Goal: Find specific page/section: Find specific page/section

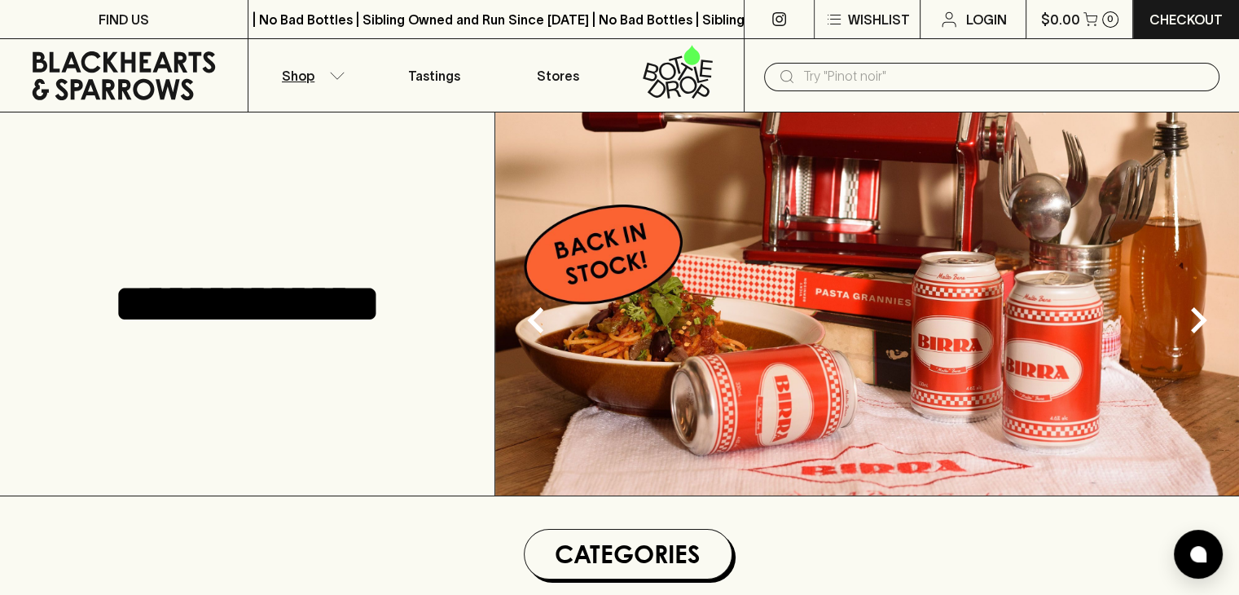
click at [332, 76] on icon "button" at bounding box center [337, 76] width 16 height 8
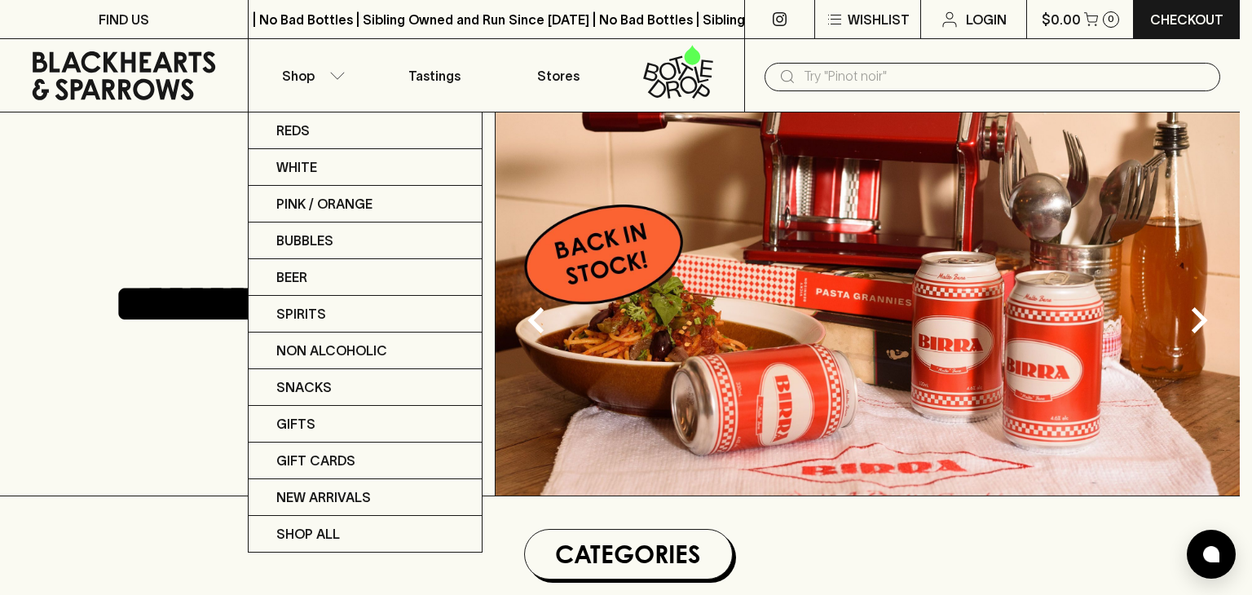
click at [180, 376] on div at bounding box center [626, 297] width 1252 height 595
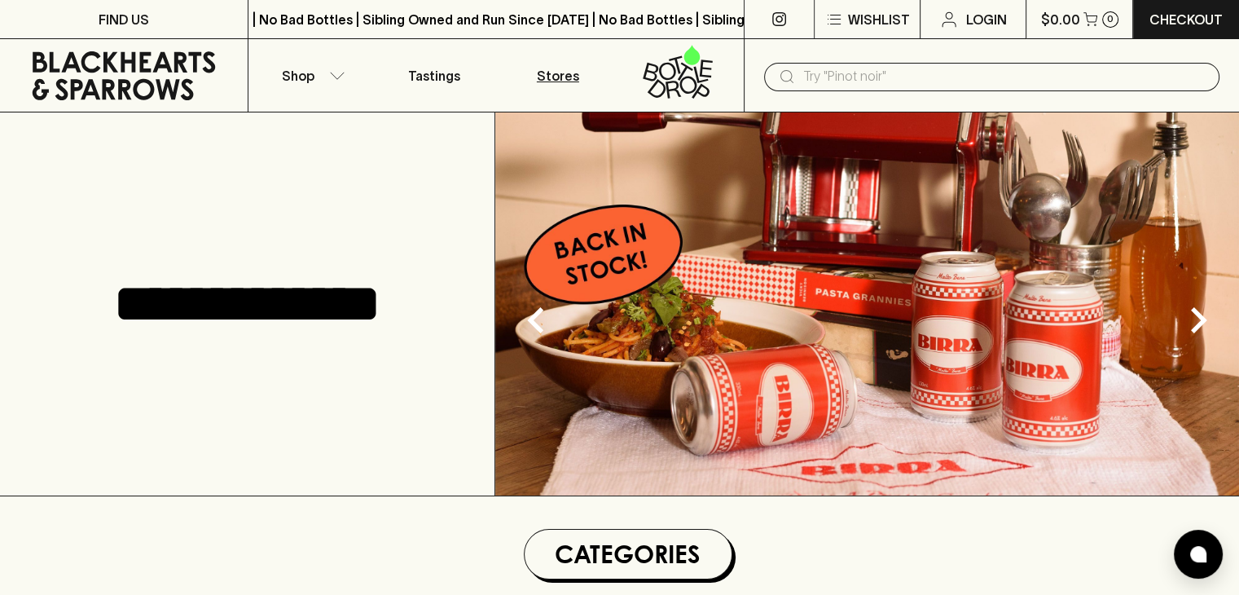
click at [563, 70] on p "Stores" at bounding box center [558, 76] width 42 height 20
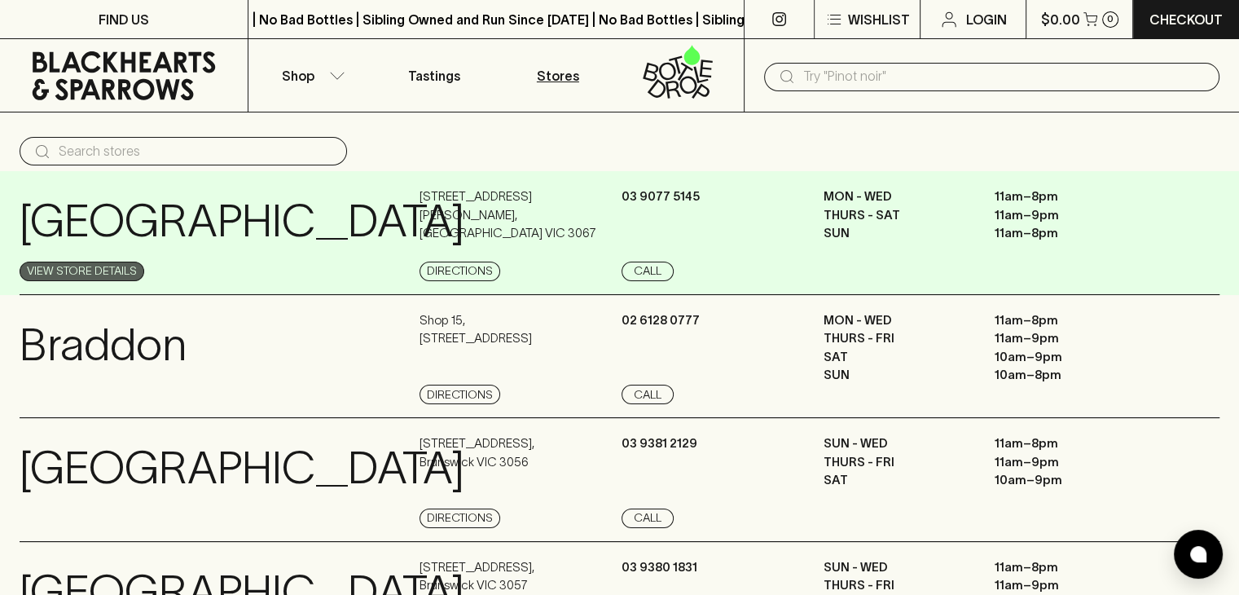
click at [78, 270] on link "View Store Details" at bounding box center [82, 272] width 125 height 20
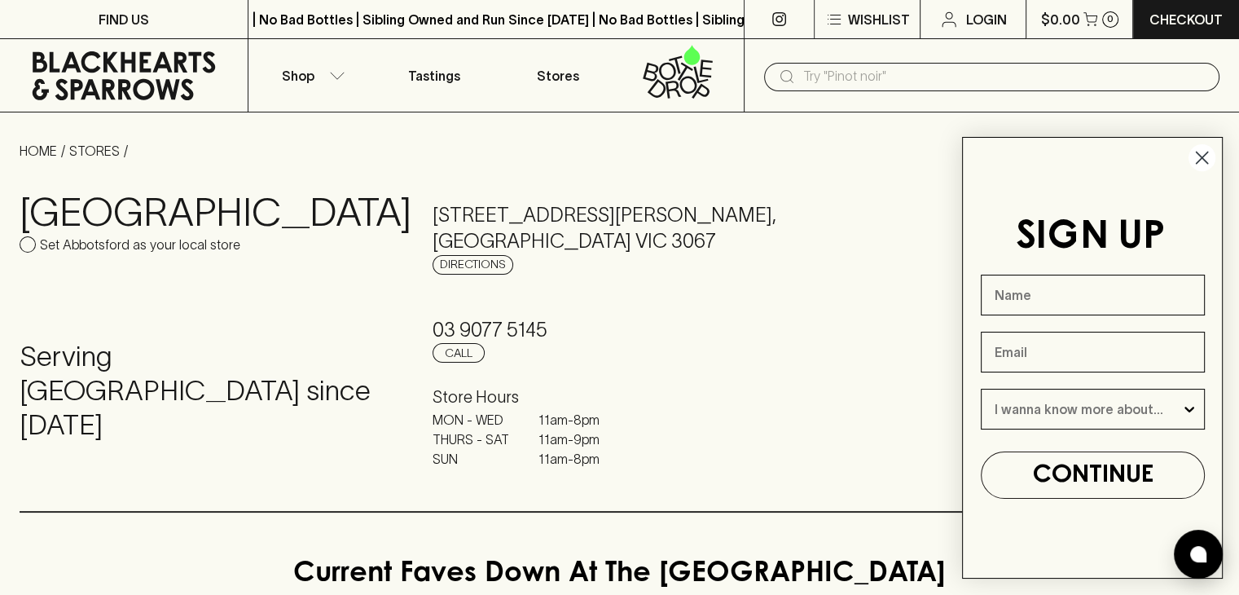
click at [1202, 152] on circle "Close dialog" at bounding box center [1202, 157] width 27 height 27
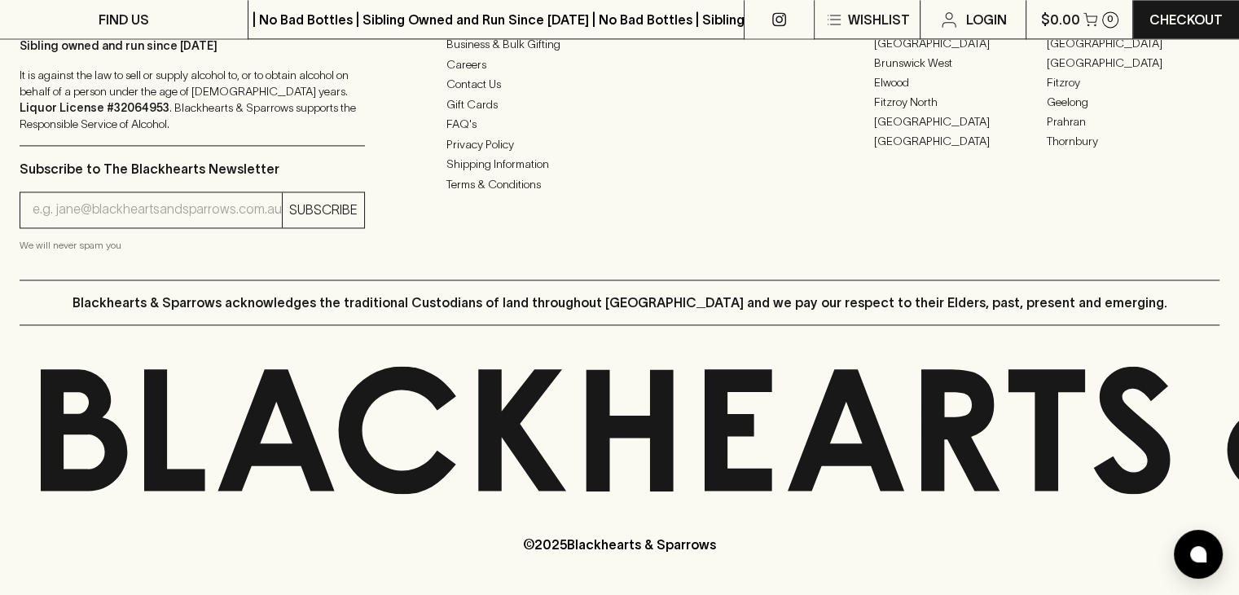
scroll to position [2403, 0]
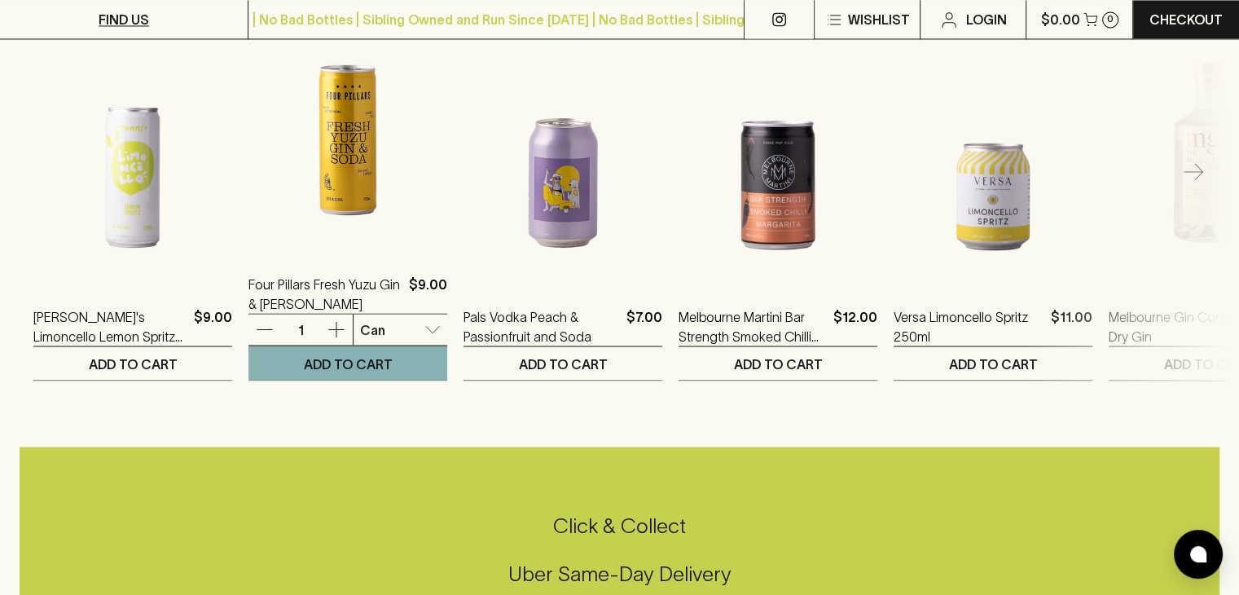
scroll to position [2987, 0]
